Goal: Check status

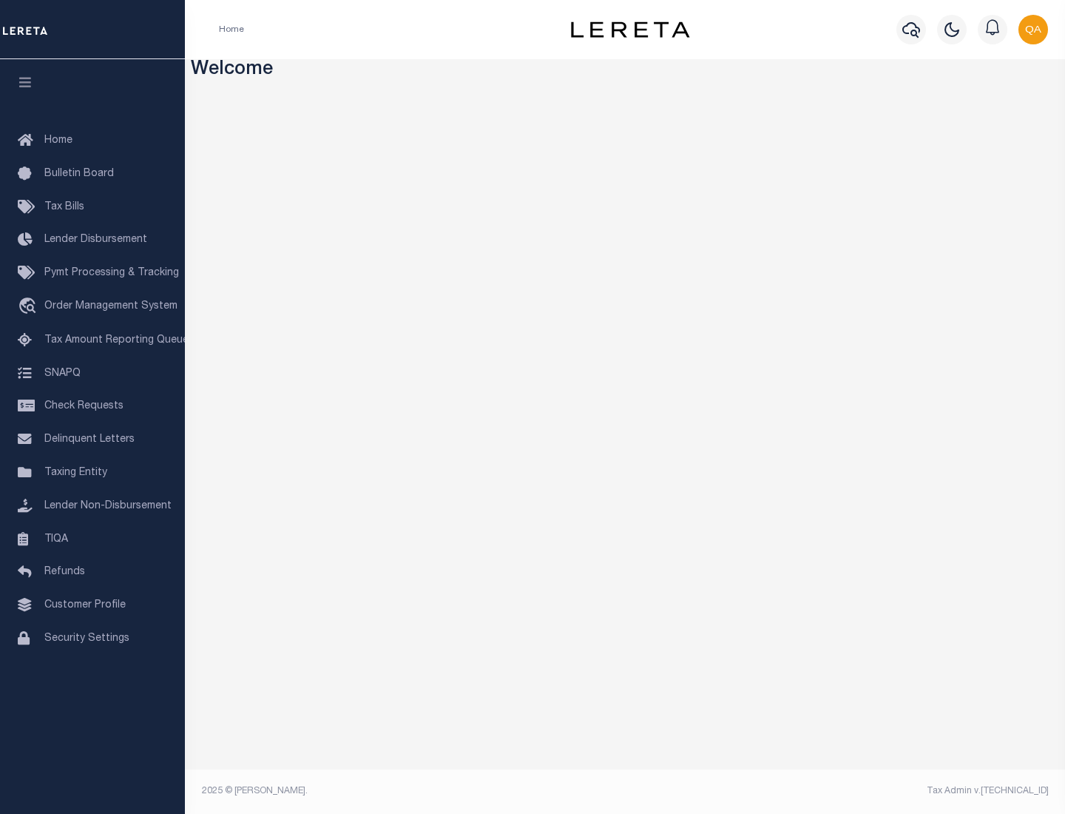
click at [92, 406] on span "Check Requests" at bounding box center [83, 406] width 79 height 10
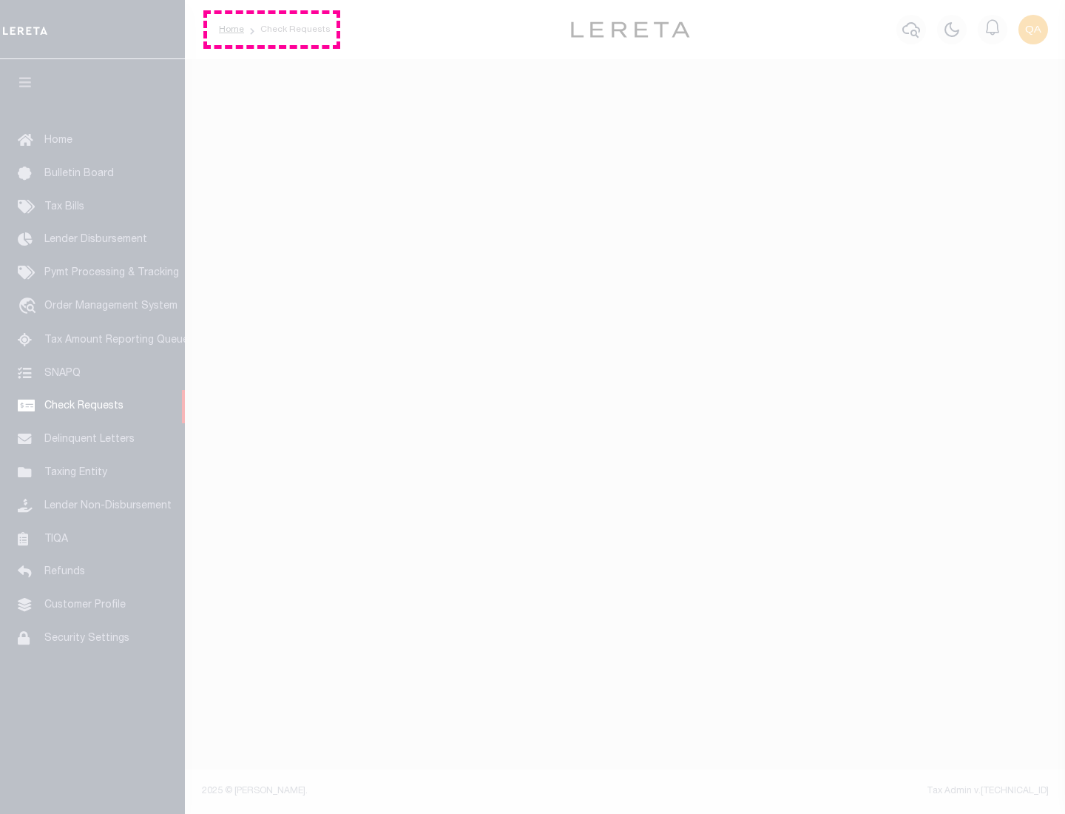
select select "50"
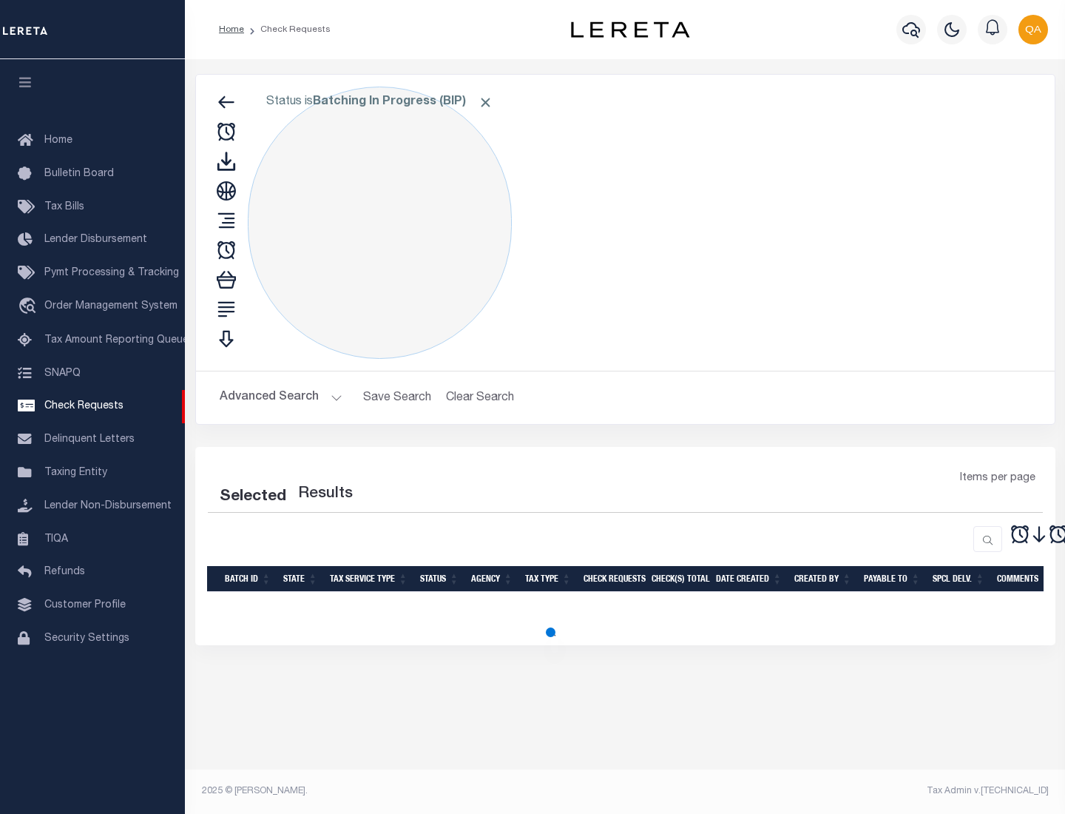
select select "50"
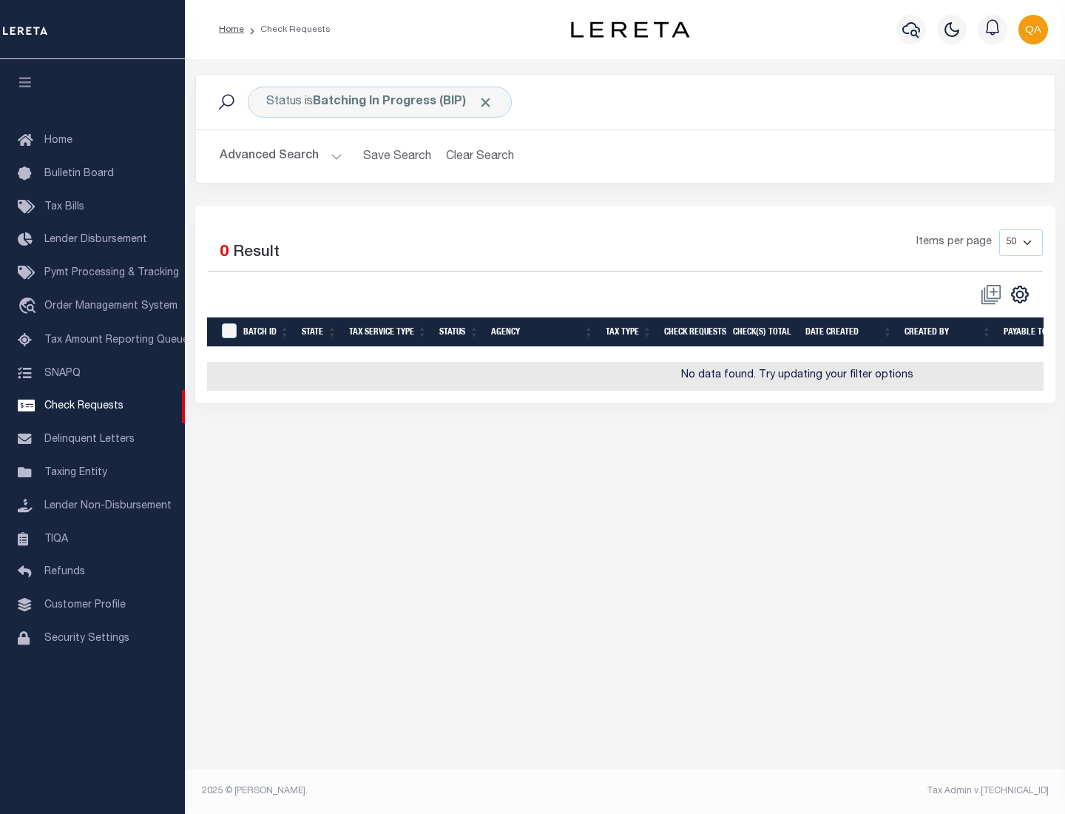
click at [486, 102] on span "Click to Remove" at bounding box center [486, 103] width 16 height 16
